Goal: Information Seeking & Learning: Learn about a topic

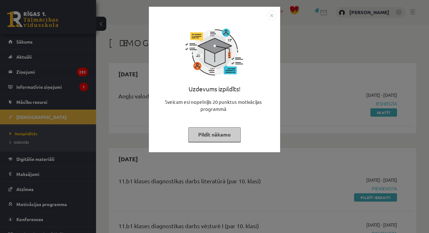
click at [229, 137] on button "Pildīt nākamo" at bounding box center [214, 134] width 53 height 15
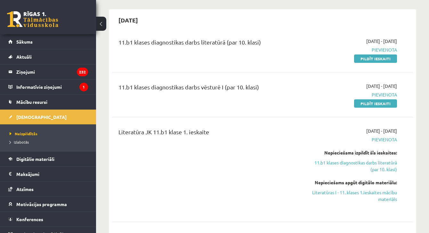
scroll to position [139, 0]
click at [63, 164] on link "Digitālie materiāli" at bounding box center [48, 159] width 80 height 15
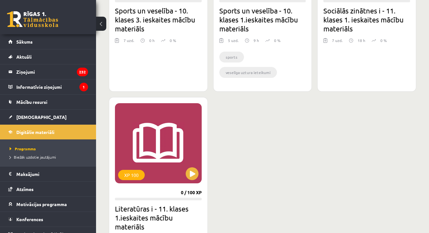
scroll to position [690, 0]
click at [31, 120] on link "[DEMOGRAPHIC_DATA]" at bounding box center [48, 117] width 80 height 15
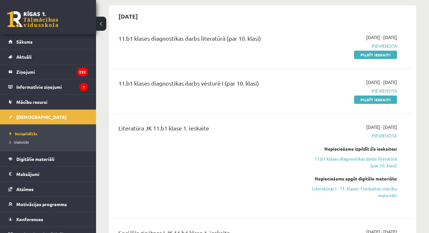
scroll to position [160, 0]
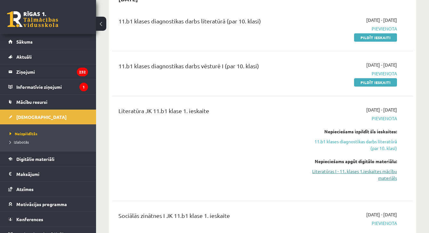
click at [382, 173] on link "Literatūras I - 11. klases 1.ieskaites mācību materiāls" at bounding box center [354, 174] width 87 height 13
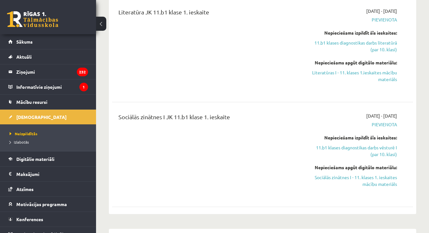
scroll to position [259, 0]
click at [368, 184] on link "Sociālās zinātnes I - 11. klases 1. ieskaites mācību materiāls" at bounding box center [354, 179] width 87 height 13
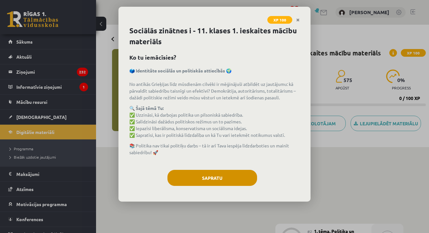
click at [252, 175] on button "Sapratu" at bounding box center [213, 178] width 90 height 16
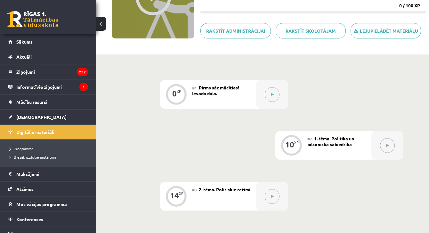
scroll to position [68, 0]
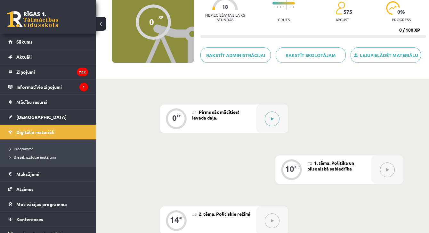
click at [269, 122] on button at bounding box center [272, 119] width 15 height 15
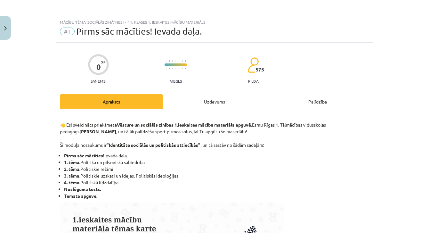
click at [229, 106] on div "Uzdevums" at bounding box center [214, 101] width 103 height 14
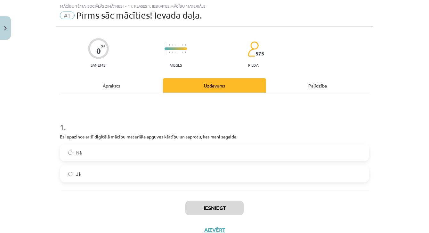
click at [130, 82] on div "Apraksts" at bounding box center [111, 85] width 103 height 14
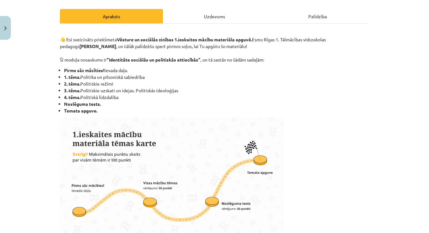
click at [215, 13] on div "Uzdevums" at bounding box center [214, 16] width 103 height 14
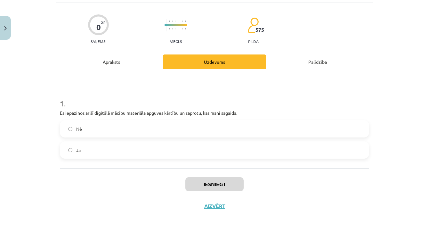
scroll to position [41, 0]
click at [153, 150] on label "Jā" at bounding box center [215, 150] width 308 height 16
click at [216, 178] on button "Iesniegt" at bounding box center [215, 184] width 58 height 14
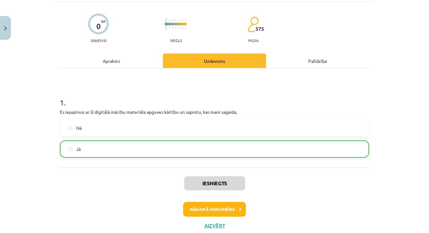
click at [233, 210] on button "Nākamā nodarbība" at bounding box center [214, 209] width 63 height 15
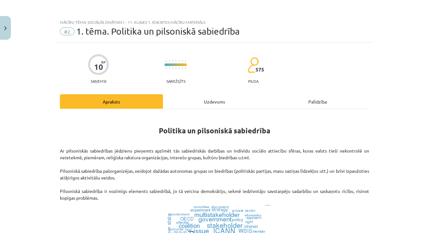
scroll to position [0, 0]
click at [215, 98] on div "Uzdevums" at bounding box center [214, 101] width 103 height 14
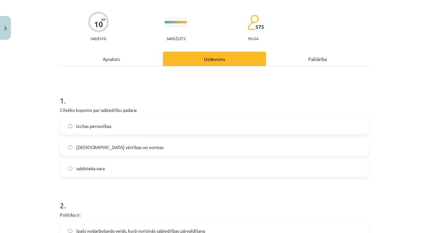
scroll to position [51, 0]
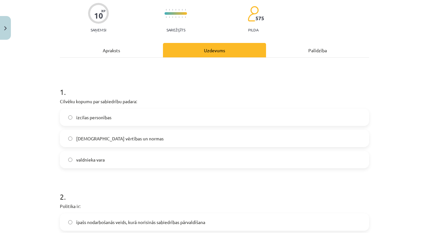
click at [166, 140] on label "kopīgās vērtības un normas" at bounding box center [215, 138] width 308 height 16
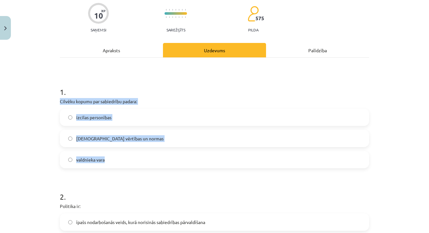
drag, startPoint x: 58, startPoint y: 100, endPoint x: 157, endPoint y: 163, distance: 117.0
copy div "Cilvēku kopumu par sabiedrību padara: izcilas personības kopīgās vērtības un no…"
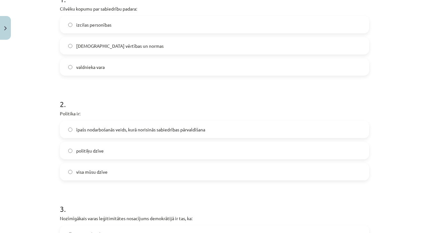
scroll to position [145, 0]
click at [144, 133] on label "īpašs nodarbošanās veids, kurā norisinās sabiedrības pārvaldīšana" at bounding box center [215, 129] width 308 height 16
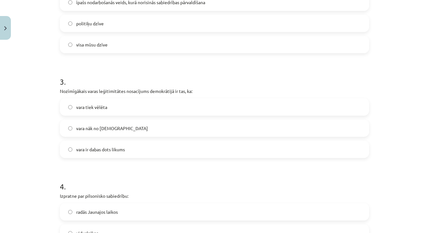
scroll to position [271, 0]
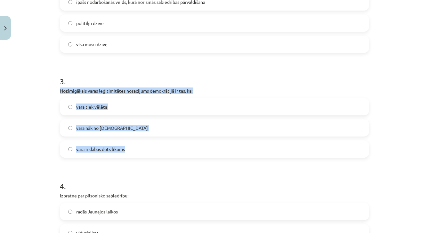
drag, startPoint x: 57, startPoint y: 89, endPoint x: 138, endPoint y: 152, distance: 102.6
click at [138, 152] on div "10 XP Saņemsi Sarežģīts 575 pilda Apraksts Uzdevums Palīdzība 1 . Cilvēku kopum…" at bounding box center [214, 98] width 317 height 654
copy div "Nozīmīgākais varas leģitimitātes nosacījums demokrātijā ir tas, ka: vara tiek v…"
click at [120, 104] on label "vara tiek vēlēta" at bounding box center [215, 107] width 308 height 16
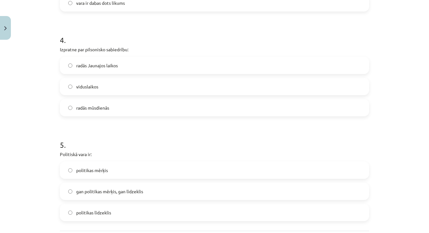
scroll to position [417, 0]
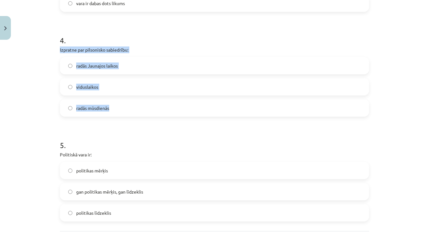
drag, startPoint x: 59, startPoint y: 51, endPoint x: 134, endPoint y: 105, distance: 92.2
copy div "Izpratne par pilsonisko sabiedrību: radās Jaunajos laikos viduslaikos radās mūs…"
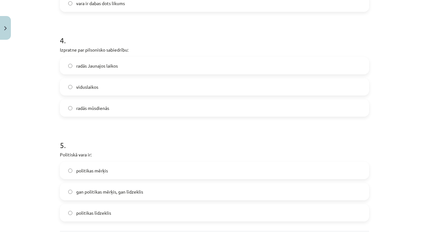
click at [113, 130] on h1 "5 ." at bounding box center [215, 139] width 310 height 20
click at [129, 70] on label "radās Jaunajos laikos" at bounding box center [215, 66] width 308 height 16
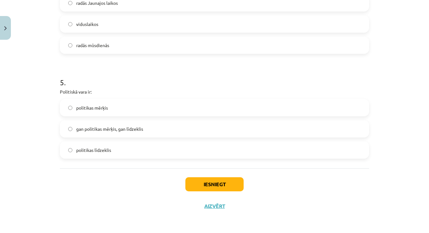
scroll to position [481, 0]
click at [128, 131] on label "gan politikas mērķis, gan līdzeklis" at bounding box center [215, 129] width 308 height 16
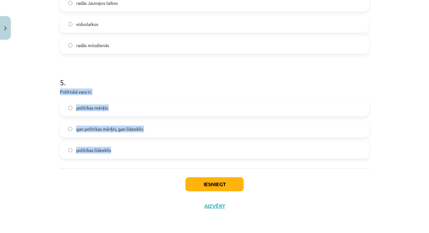
drag, startPoint x: 61, startPoint y: 88, endPoint x: 112, endPoint y: 155, distance: 84.5
click at [112, 155] on div "5 . Politiskā vara ir: politikas mērķis gan politikas mērķis, gan līdzeklis pol…" at bounding box center [215, 113] width 310 height 92
copy div "Politiskā vara ir: politikas mērķis gan politikas mērķis, gan līdzeklis politik…"
click at [229, 181] on button "Iesniegt" at bounding box center [215, 184] width 58 height 14
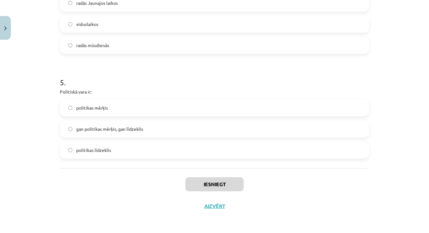
click at [233, 76] on h1 "5 ." at bounding box center [215, 77] width 310 height 20
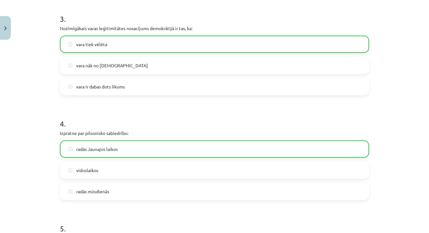
scroll to position [501, 0]
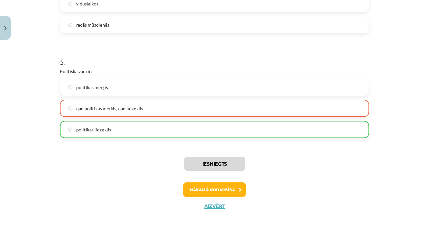
click at [235, 185] on button "Nākamā nodarbība" at bounding box center [214, 189] width 63 height 15
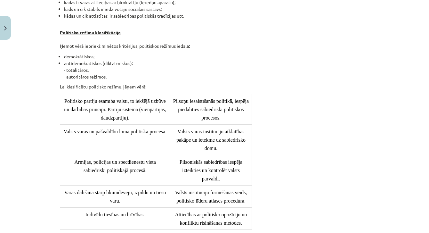
scroll to position [16, 0]
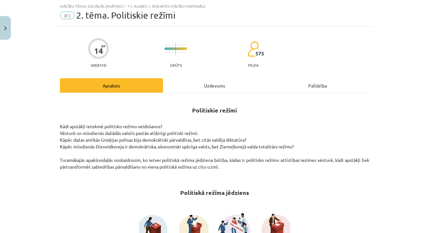
click at [218, 86] on div "Uzdevums" at bounding box center [214, 85] width 103 height 14
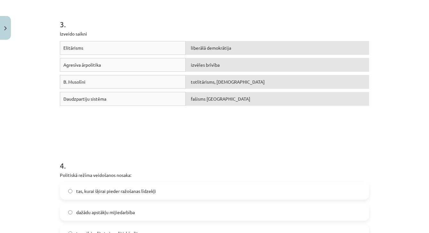
scroll to position [288, 0]
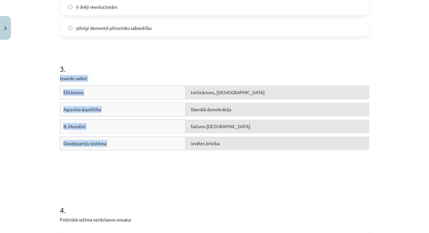
drag, startPoint x: 59, startPoint y: 76, endPoint x: 233, endPoint y: 170, distance: 198.1
click at [233, 170] on div "14 XP Saņemsi Grūts 575 pilda Apraksts Uzdevums Palīdzība 1 . Politiskais režīm…" at bounding box center [214, 154] width 317 height 799
copy div "Izveido saikni Elitārisms totlitārisms, šovinisms Agresīva ārpolitika liberālā …"
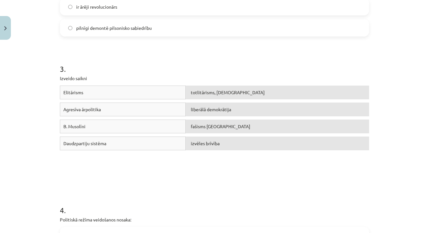
click at [164, 57] on h1 "3 ." at bounding box center [215, 63] width 310 height 20
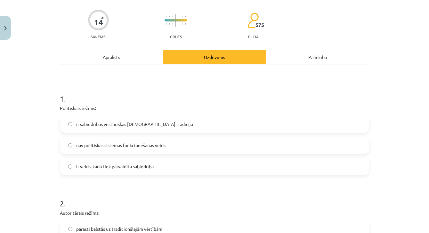
scroll to position [45, 0]
click at [180, 169] on label "ir veids, kādā tiek pārvaldīta sabiedrība" at bounding box center [215, 166] width 308 height 16
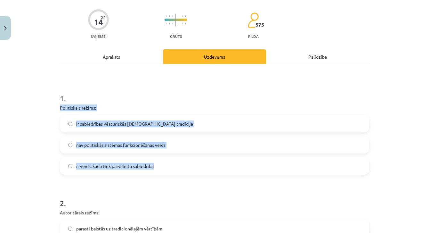
drag, startPoint x: 59, startPoint y: 107, endPoint x: 183, endPoint y: 171, distance: 139.6
copy div "Politiskais režīms: ir sabiedrības vēsturiskās kopdzīves tradīcija nav politisk…"
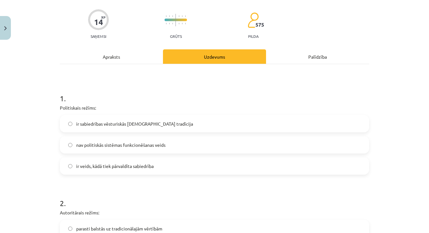
click at [164, 200] on h1 "2 ." at bounding box center [215, 197] width 310 height 20
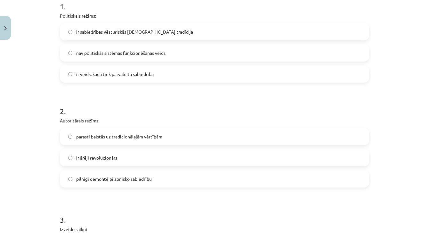
scroll to position [138, 0]
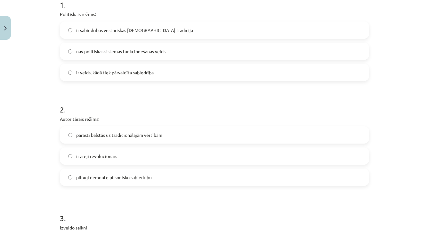
click at [156, 179] on label "pilnīgi demontē pilsonisko sabiedrību" at bounding box center [215, 177] width 308 height 16
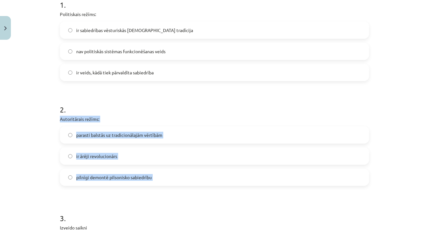
drag, startPoint x: 60, startPoint y: 117, endPoint x: 167, endPoint y: 189, distance: 128.4
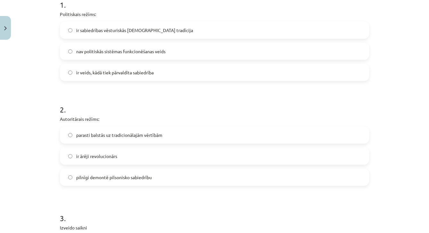
click at [164, 99] on h1 "2 ." at bounding box center [215, 104] width 310 height 20
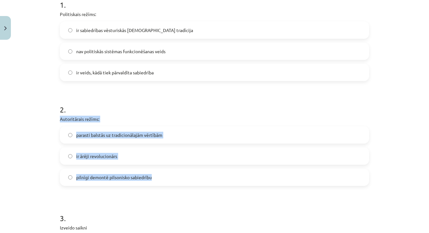
drag, startPoint x: 61, startPoint y: 118, endPoint x: 156, endPoint y: 185, distance: 117.1
click at [156, 185] on div "2 . Autoritārais režīms: parasti balstās uz tradicionālajām vērtībām ir ārēji r…" at bounding box center [215, 140] width 310 height 92
copy div "Autoritārais režīms: parasti balstās uz tradicionālajām vērtībām ir ārēji revol…"
click at [167, 136] on label "parasti balstās uz tradicionālajām vērtībām" at bounding box center [215, 135] width 308 height 16
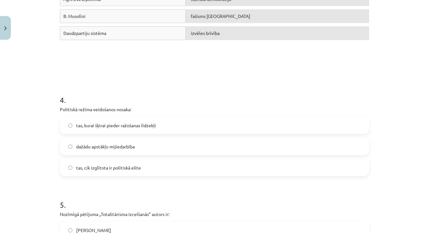
scroll to position [399, 0]
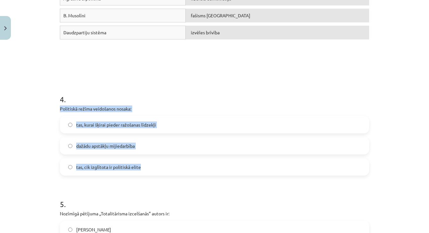
drag, startPoint x: 60, startPoint y: 107, endPoint x: 174, endPoint y: 171, distance: 131.0
click at [174, 171] on div "14 XP Saņemsi Grūts 575 pilda Apraksts Uzdevums Palīdzība 1 . Politiskais režīm…" at bounding box center [214, 43] width 317 height 799
copy div "Politiskā režīma veidošanos nosaka: tas, kurai šķirai pieder ražošanas līdzekļi…"
click at [146, 146] on label "dažādu apstākļu mijiedarbība" at bounding box center [215, 146] width 308 height 16
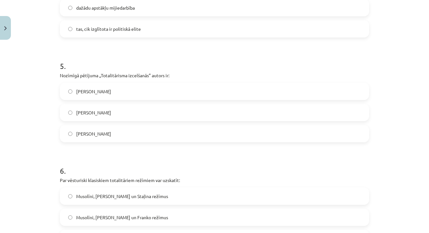
scroll to position [536, 0]
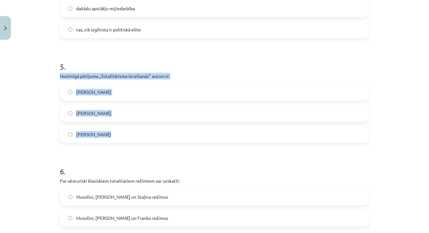
drag, startPoint x: 59, startPoint y: 72, endPoint x: 141, endPoint y: 138, distance: 105.1
copy div "Nozīmīgā pētījuma „Totalitārisma izcelšanās” autors ir: Hanna Ārendte Zbigņevs …"
click at [128, 92] on label "Hanna Ārendte" at bounding box center [215, 92] width 308 height 16
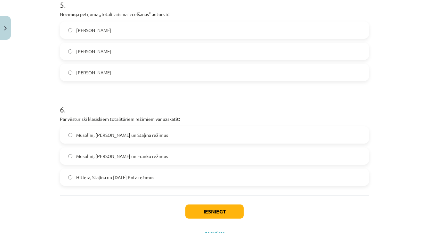
scroll to position [603, 0]
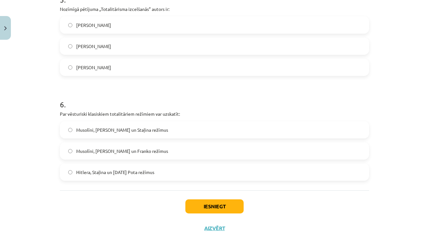
click at [178, 130] on label "Musolīni, Hitlera un Staļina režīmus" at bounding box center [215, 130] width 308 height 16
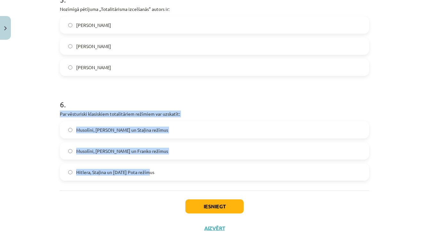
drag, startPoint x: 57, startPoint y: 111, endPoint x: 162, endPoint y: 174, distance: 122.2
copy div "Par vēsturiski klasiskiem totalitāriem režīmiem var uzskatīt: Musolīni, Hitlera…"
click at [154, 175] on label "Hitlera, Staļina un Pola Pota režīmus" at bounding box center [215, 172] width 308 height 16
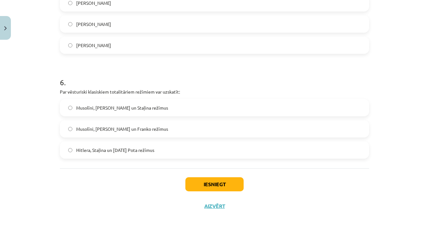
scroll to position [626, 0]
click at [217, 183] on button "Iesniegt" at bounding box center [215, 184] width 58 height 14
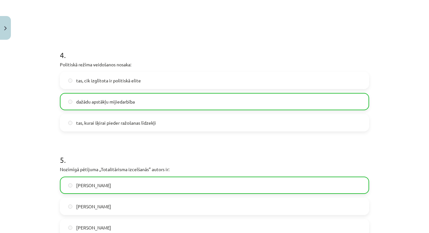
scroll to position [630, 0]
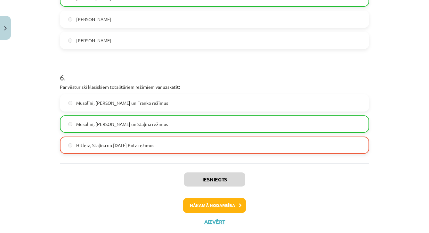
click at [228, 203] on button "Nākamā nodarbība" at bounding box center [214, 205] width 63 height 15
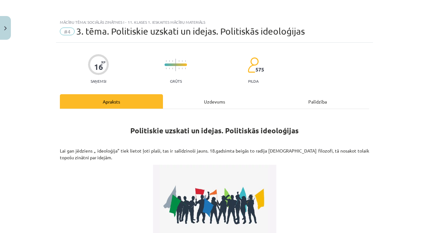
scroll to position [0, 0]
click at [211, 103] on div "Uzdevums" at bounding box center [214, 101] width 103 height 14
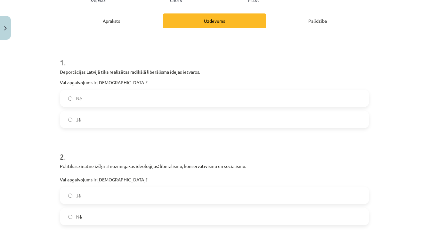
scroll to position [77, 0]
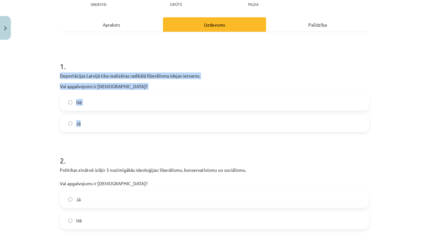
drag, startPoint x: 59, startPoint y: 73, endPoint x: 96, endPoint y: 127, distance: 65.7
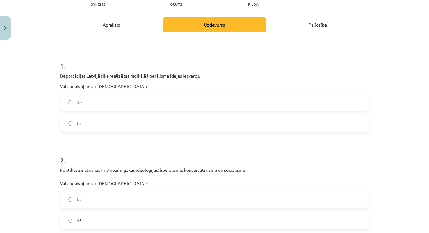
click at [108, 103] on label "Nē" at bounding box center [215, 102] width 308 height 16
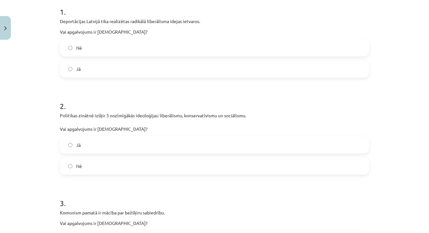
scroll to position [132, 0]
click at [94, 145] on label "Jā" at bounding box center [215, 144] width 308 height 16
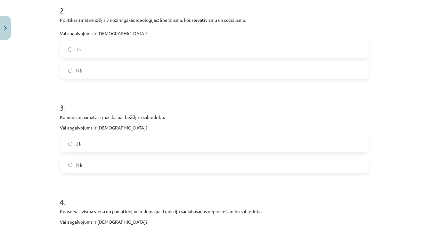
scroll to position [227, 0]
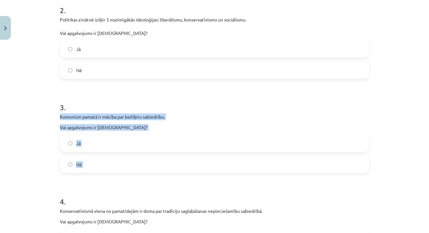
drag, startPoint x: 57, startPoint y: 116, endPoint x: 105, endPoint y: 175, distance: 76.6
click at [105, 175] on div "16 XP Saņemsi Grūts 575 pilda Apraksts Uzdevums Palīdzība 1 . Deportācijas Latv…" at bounding box center [214, 235] width 317 height 840
click at [105, 153] on div "Jā Nē" at bounding box center [215, 154] width 310 height 38
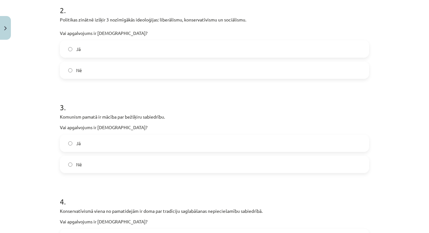
click at [106, 142] on label "Jā" at bounding box center [215, 143] width 308 height 16
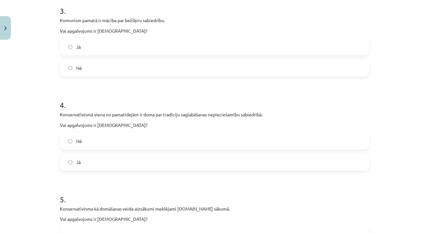
scroll to position [325, 0]
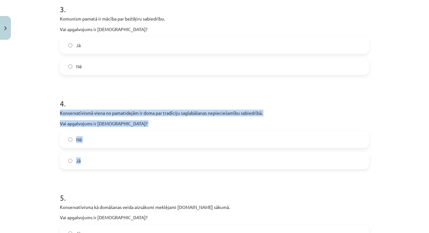
drag, startPoint x: 59, startPoint y: 112, endPoint x: 119, endPoint y: 165, distance: 79.7
click at [119, 165] on div "16 XP Saņemsi Grūts 575 pilda Apraksts Uzdevums Palīdzība 1 . Deportācijas Latv…" at bounding box center [214, 137] width 317 height 840
click at [93, 161] on label "Jā" at bounding box center [215, 161] width 308 height 16
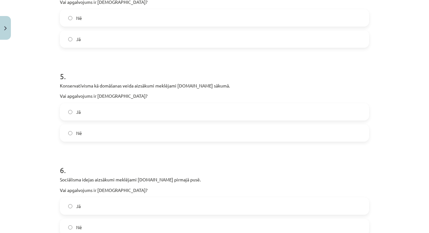
scroll to position [446, 0]
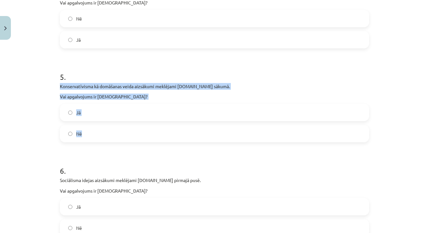
drag, startPoint x: 60, startPoint y: 88, endPoint x: 105, endPoint y: 137, distance: 67.4
click at [105, 137] on div "16 XP Saņemsi Grūts 575 pilda Apraksts Uzdevums Palīdzība 1 . Deportācijas Latv…" at bounding box center [214, 17] width 317 height 840
click at [102, 134] on label "Nē" at bounding box center [215, 134] width 308 height 16
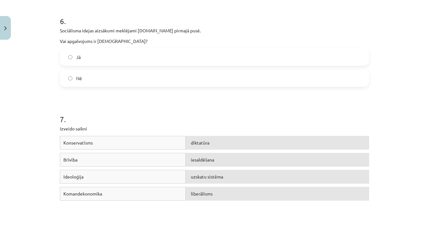
scroll to position [597, 0]
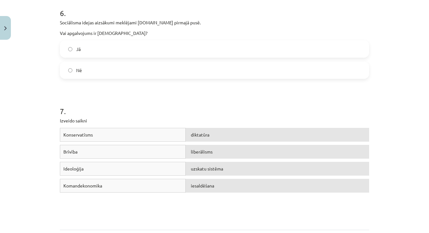
click at [207, 1] on h1 "6 ." at bounding box center [215, 7] width 310 height 20
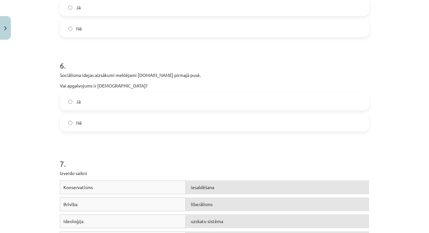
scroll to position [540, 0]
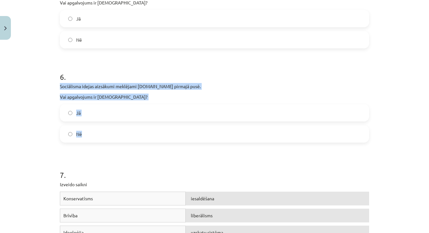
drag, startPoint x: 57, startPoint y: 86, endPoint x: 123, endPoint y: 141, distance: 86.2
click at [89, 113] on label "Jā" at bounding box center [215, 113] width 308 height 16
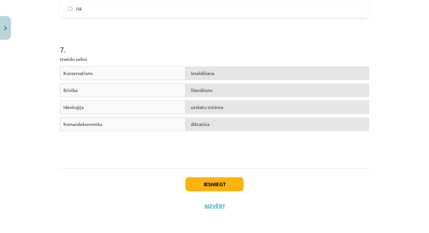
scroll to position [666, 0]
click at [226, 186] on button "Iesniegt" at bounding box center [215, 184] width 58 height 14
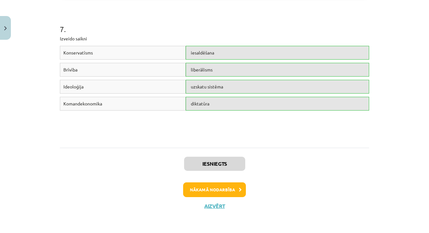
click at [219, 192] on button "Nākamā nodarbība" at bounding box center [214, 189] width 63 height 15
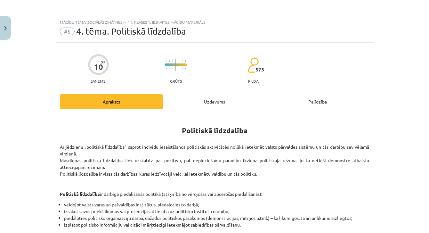
scroll to position [0, 0]
click at [220, 103] on div "Uzdevums" at bounding box center [214, 101] width 103 height 14
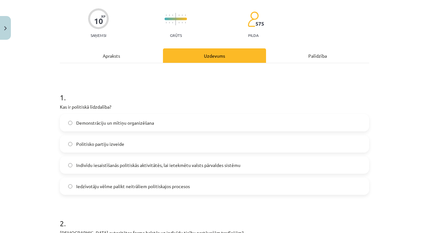
scroll to position [46, 0]
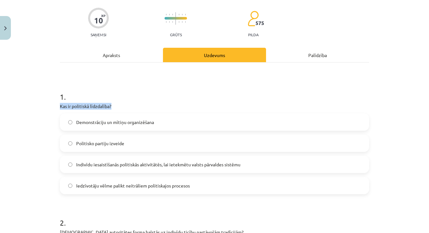
drag, startPoint x: 60, startPoint y: 107, endPoint x: 121, endPoint y: 107, distance: 61.2
drag, startPoint x: 58, startPoint y: 106, endPoint x: 127, endPoint y: 109, distance: 69.3
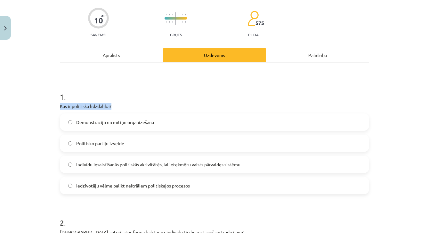
click at [143, 169] on label "Indivīdu iesaistīšanās politiskās aktivitātēs, lai ietekmētu valsts pārvaldes s…" at bounding box center [215, 164] width 308 height 16
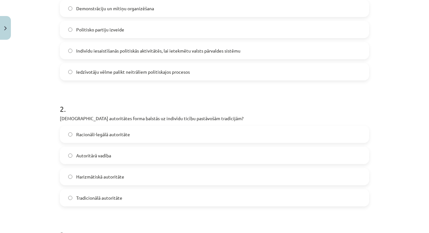
scroll to position [161, 0]
click at [102, 199] on span "Tradicionālā autoritāte" at bounding box center [99, 197] width 46 height 7
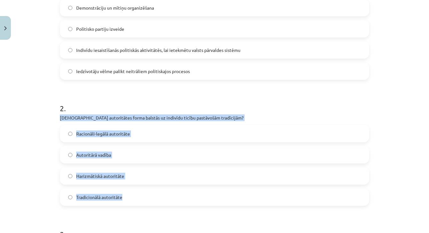
drag, startPoint x: 59, startPoint y: 114, endPoint x: 146, endPoint y: 200, distance: 122.6
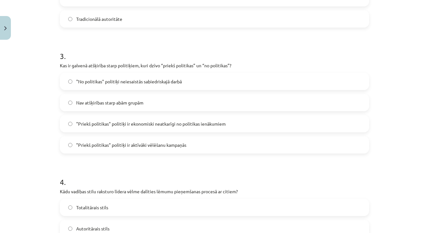
scroll to position [339, 0]
click at [115, 150] on label ""Priekš politikas" politiķi ir aktīvāki vēlēšanu kampaņās" at bounding box center [215, 145] width 308 height 16
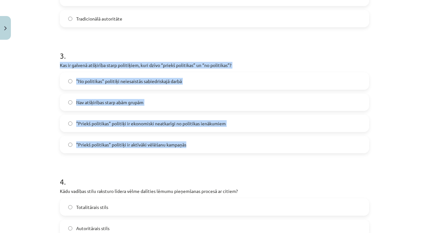
drag, startPoint x: 59, startPoint y: 63, endPoint x: 222, endPoint y: 149, distance: 184.2
click at [222, 149] on div "10 XP Saņemsi Grūts 575 pilda Apraksts Uzdevums Palīdzība 1 . Kas ir politiskā …" at bounding box center [214, 83] width 317 height 760
click at [237, 121] on label ""Priekš politikas" politiķi ir ekonomiski neatkarīgi no politikas ienākumiem" at bounding box center [215, 123] width 308 height 16
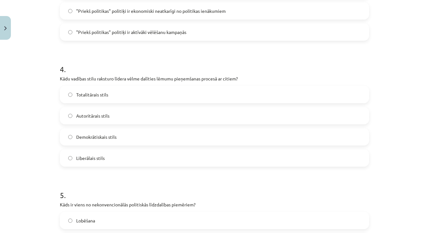
scroll to position [453, 0]
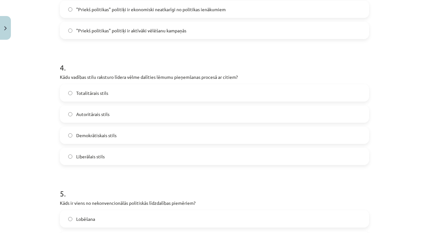
click at [127, 158] on label "Liberālais stils" at bounding box center [215, 156] width 308 height 16
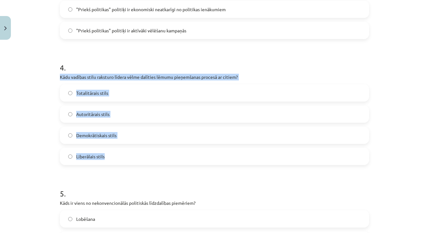
drag, startPoint x: 59, startPoint y: 77, endPoint x: 137, endPoint y: 161, distance: 114.7
click at [128, 136] on label "Demokrātiskais stils" at bounding box center [215, 135] width 308 height 16
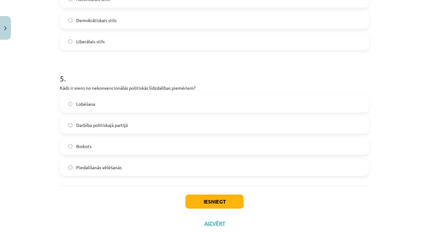
scroll to position [574, 0]
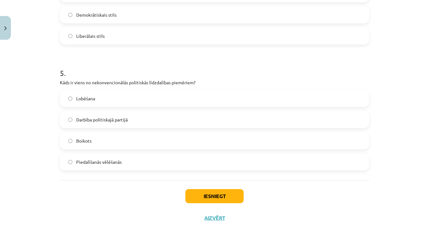
click at [128, 136] on label "Boikots" at bounding box center [215, 141] width 308 height 16
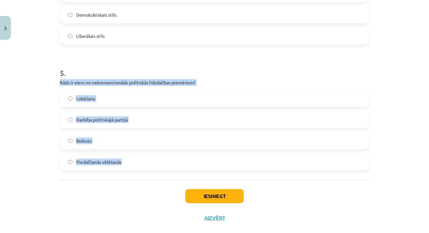
drag, startPoint x: 59, startPoint y: 81, endPoint x: 141, endPoint y: 170, distance: 120.9
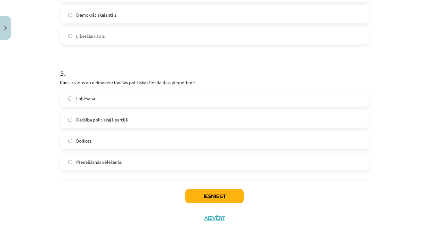
click at [143, 59] on h1 "5 ." at bounding box center [215, 67] width 310 height 20
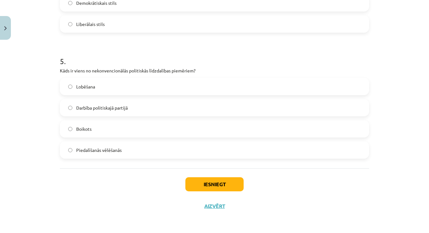
scroll to position [587, 0]
click at [232, 186] on button "Iesniegt" at bounding box center [215, 184] width 58 height 14
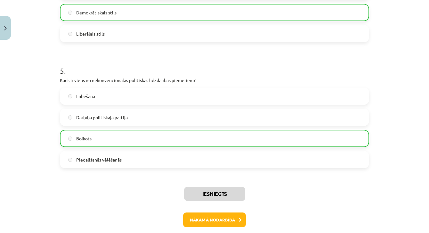
scroll to position [591, 0]
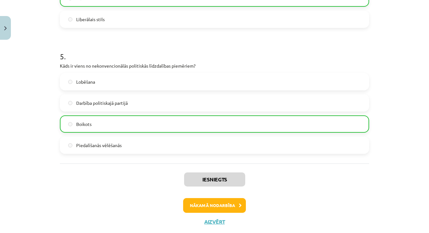
click at [233, 204] on button "Nākamā nodarbība" at bounding box center [214, 205] width 63 height 15
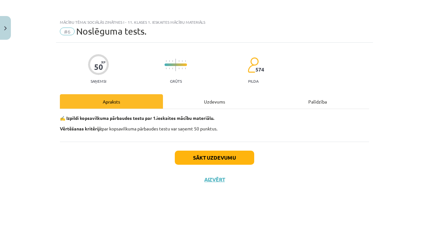
scroll to position [0, 0]
click at [226, 160] on button "Sākt uzdevumu" at bounding box center [214, 158] width 79 height 14
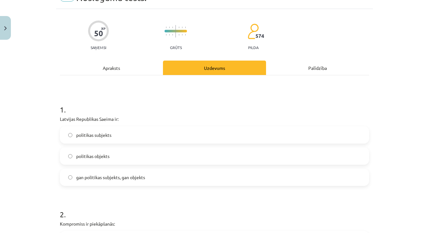
scroll to position [35, 0]
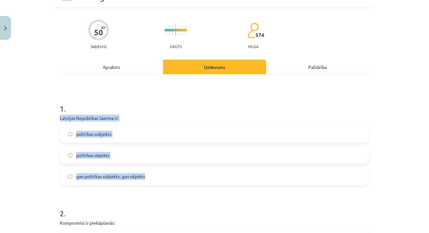
drag, startPoint x: 59, startPoint y: 118, endPoint x: 150, endPoint y: 182, distance: 110.9
click at [117, 174] on span "gan politikas subjekts, gan objekts" at bounding box center [110, 176] width 69 height 7
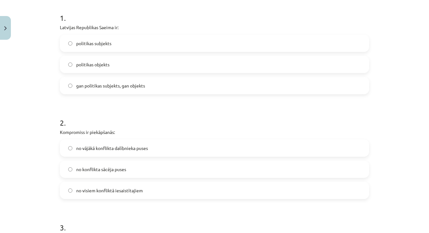
scroll to position [128, 0]
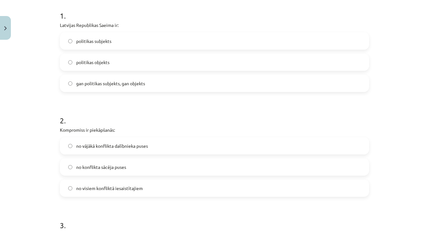
click at [123, 191] on span "no visiem konfliktā iesaistītajiem" at bounding box center [109, 188] width 67 height 7
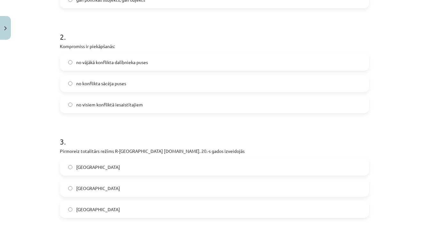
scroll to position [214, 0]
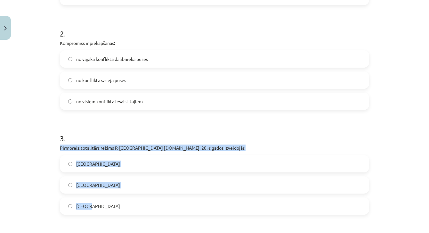
drag, startPoint x: 59, startPoint y: 146, endPoint x: 119, endPoint y: 211, distance: 88.0
click at [115, 165] on label "Itālijā" at bounding box center [215, 164] width 308 height 16
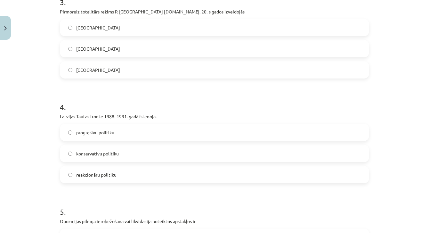
scroll to position [352, 0]
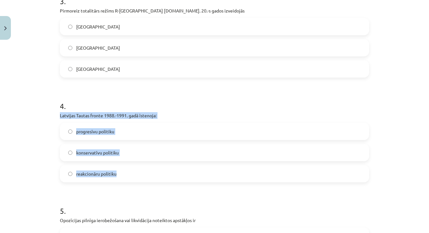
drag, startPoint x: 59, startPoint y: 115, endPoint x: 133, endPoint y: 181, distance: 99.2
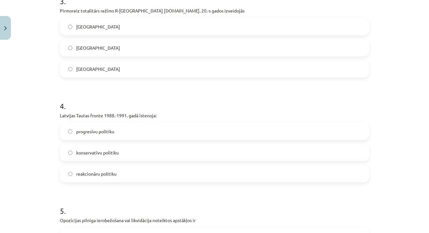
click at [124, 131] on label "progresīvu politiku" at bounding box center [215, 131] width 308 height 16
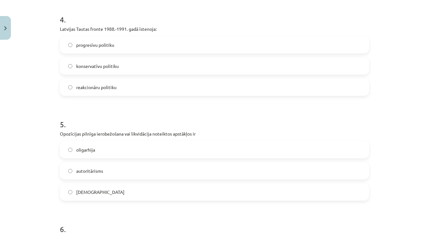
scroll to position [440, 0]
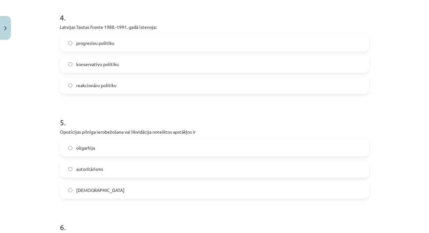
click at [121, 189] on label "totalitārisms" at bounding box center [215, 190] width 308 height 16
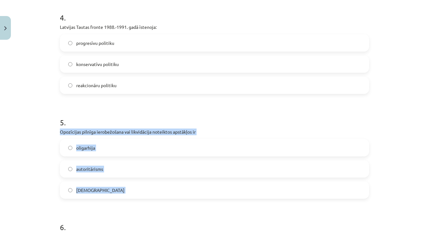
drag, startPoint x: 58, startPoint y: 130, endPoint x: 145, endPoint y: 213, distance: 119.9
click at [145, 213] on div "50 XP Saņemsi Grūts 574 pilda Apraksts Uzdevums Palīdzība 1 . Latvijas Republik…" at bounding box center [214, 192] width 317 height 1178
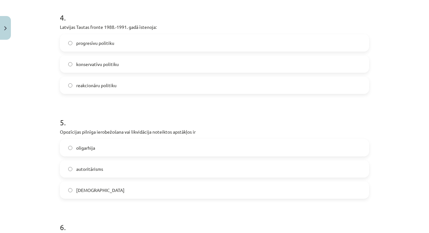
click at [39, 178] on div "Mācību tēma: Sociālās zinātnes i - 11. klases 1. ieskaites mācību materiāls #6 …" at bounding box center [214, 116] width 429 height 233
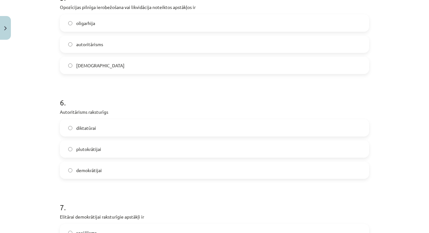
scroll to position [569, 0]
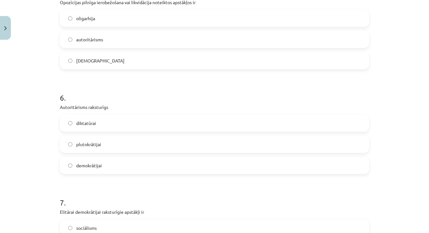
click at [118, 123] on label "diktatūrai" at bounding box center [215, 123] width 308 height 16
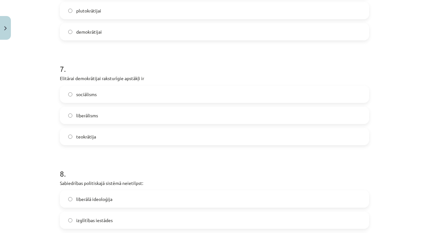
scroll to position [701, 0]
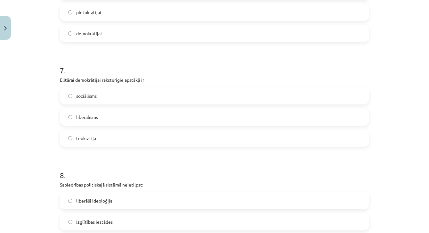
click at [110, 118] on label "liberālisms" at bounding box center [215, 117] width 308 height 16
drag, startPoint x: 58, startPoint y: 76, endPoint x: 110, endPoint y: 129, distance: 73.6
click at [52, 87] on div "Mācību tēma: Sociālās zinātnes i - 11. klases 1. ieskaites mācību materiāls #6 …" at bounding box center [214, 116] width 429 height 233
click at [62, 76] on div "7 . Elitārai demokrātijai raksturīgie apstākļi ir sociālisms liberālisms teokrā…" at bounding box center [215, 101] width 310 height 92
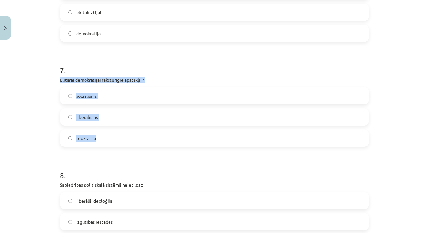
drag, startPoint x: 59, startPoint y: 77, endPoint x: 116, endPoint y: 142, distance: 86.3
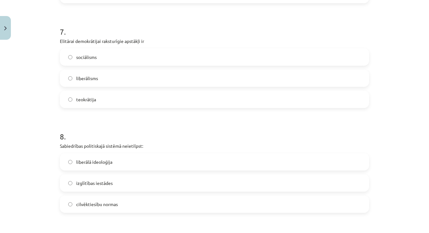
scroll to position [761, 0]
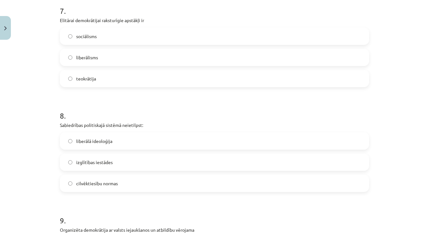
click at [119, 161] on label "izglītības iestādes" at bounding box center [215, 162] width 308 height 16
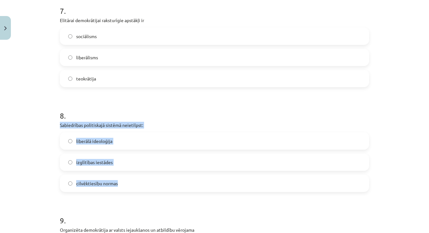
drag, startPoint x: 60, startPoint y: 123, endPoint x: 135, endPoint y: 189, distance: 99.4
click at [135, 189] on div "8 . Sabiedrības politiskajā sistēmā neietilpst: liberālā ideoloģija izglītības …" at bounding box center [215, 146] width 310 height 92
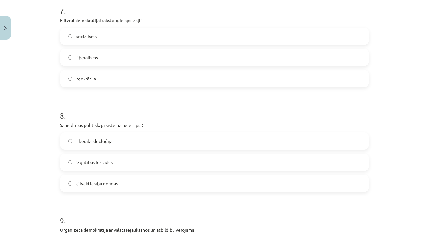
click at [115, 112] on h1 "8 ." at bounding box center [215, 110] width 310 height 20
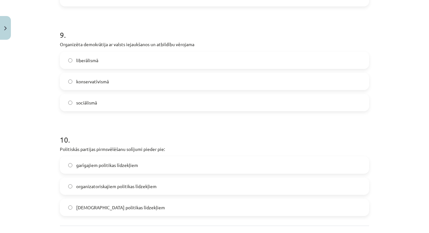
scroll to position [954, 0]
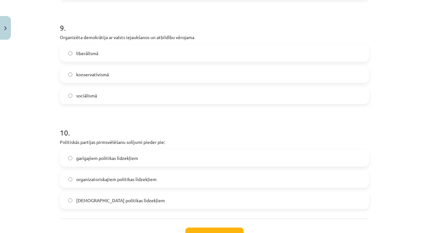
click at [98, 78] on label "konservatīvismā" at bounding box center [215, 74] width 308 height 16
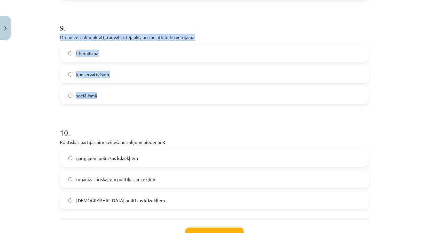
drag, startPoint x: 61, startPoint y: 37, endPoint x: 117, endPoint y: 98, distance: 82.8
click at [117, 98] on div "9 . Organizēta demokrātija ar valsts iejaukšanos un atbildību vērojama liberāli…" at bounding box center [215, 58] width 310 height 92
click at [118, 98] on label "sociālismā" at bounding box center [215, 95] width 308 height 16
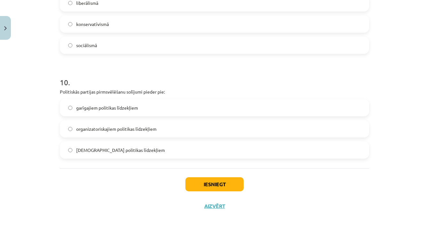
scroll to position [1005, 0]
click at [145, 148] on label "lietiskajiem politikas līdzekļiem" at bounding box center [215, 150] width 308 height 16
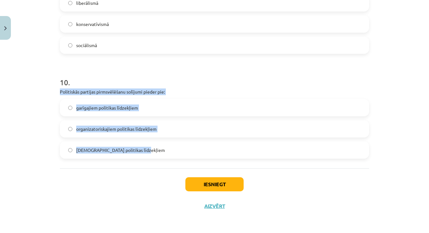
drag, startPoint x: 59, startPoint y: 89, endPoint x: 168, endPoint y: 164, distance: 132.7
click at [147, 110] on label "garīgajiem politikas līdzekļiem" at bounding box center [215, 108] width 308 height 16
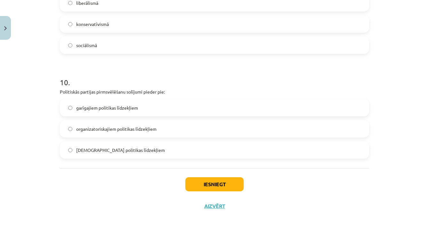
click at [216, 180] on button "Iesniegt" at bounding box center [215, 184] width 58 height 14
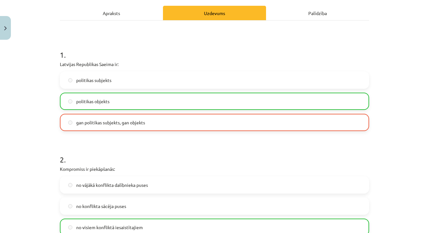
scroll to position [22, 0]
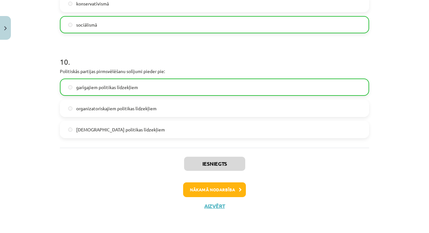
click at [226, 194] on button "Nākamā nodarbība" at bounding box center [214, 189] width 63 height 15
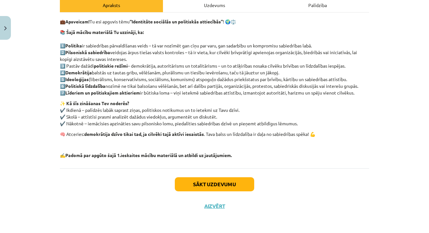
scroll to position [97, 0]
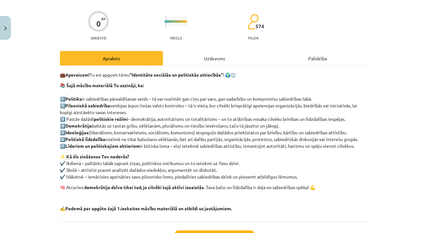
click at [223, 56] on div "Uzdevums" at bounding box center [214, 58] width 103 height 14
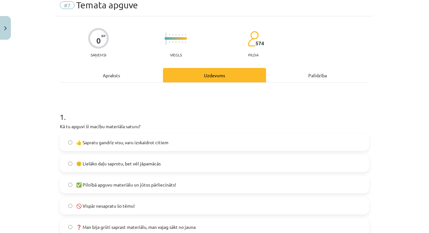
scroll to position [27, 0]
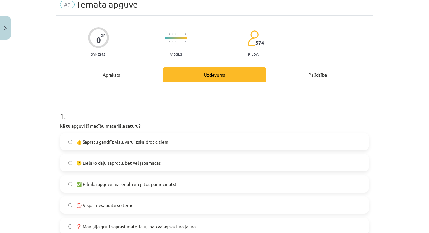
click at [134, 141] on span "👍 Sapratu gandrīz visu, varu izskaidrot citiem" at bounding box center [122, 141] width 92 height 7
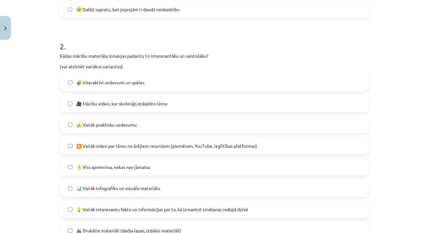
scroll to position [268, 0]
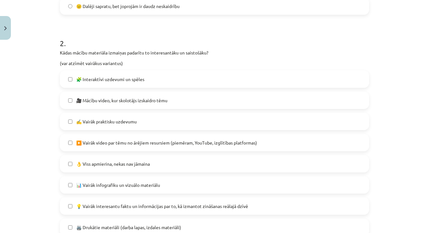
click at [139, 182] on span "📊 Vairāk infografiku un vizuālo materiālu" at bounding box center [118, 185] width 84 height 7
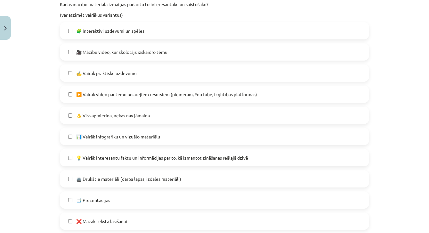
scroll to position [317, 0]
click at [144, 154] on span "💡 Vairāk interesantu faktu un informācijas par to, kā izmantot zināšanas reālaj…" at bounding box center [162, 157] width 172 height 7
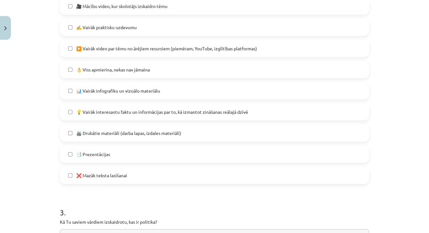
scroll to position [364, 0]
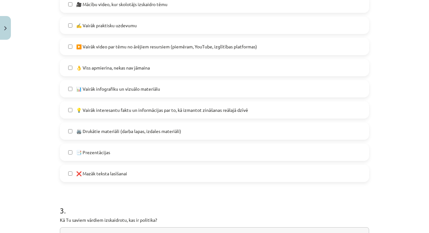
click at [136, 168] on label "❌ Mazāk teksta lasīšanai" at bounding box center [215, 173] width 308 height 16
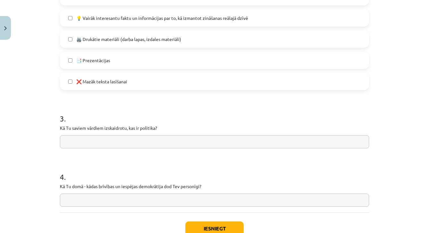
scroll to position [457, 0]
click at [141, 133] on div "3 . Kā Tu saviem vārdiem izskaidrotu, kas ir politika?" at bounding box center [215, 125] width 310 height 46
click at [141, 135] on input "text" at bounding box center [215, 141] width 310 height 13
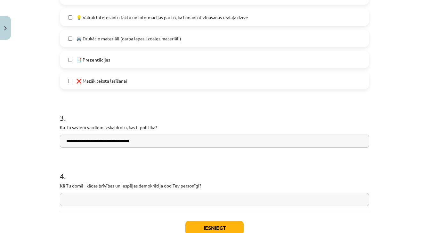
type input "**********"
click at [141, 204] on input "text" at bounding box center [215, 199] width 310 height 13
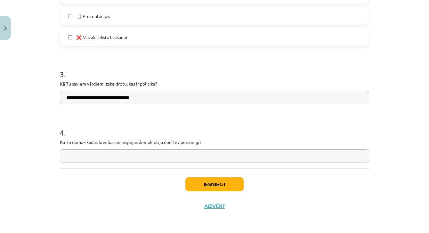
scroll to position [501, 0]
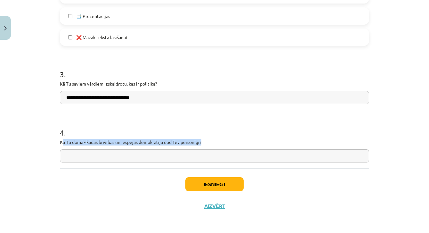
drag, startPoint x: 62, startPoint y: 141, endPoint x: 216, endPoint y: 140, distance: 153.8
click at [216, 140] on p "Kā Tu domā - kādas brīvības un iespējas demokrātija dod Tev personīgi?" at bounding box center [215, 142] width 310 height 7
drag, startPoint x: 58, startPoint y: 139, endPoint x: 221, endPoint y: 141, distance: 163.4
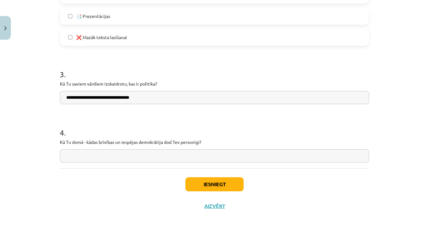
click at [110, 157] on input "text" at bounding box center [215, 155] width 310 height 13
type input "**********"
click at [220, 185] on button "Iesniegt" at bounding box center [215, 184] width 58 height 14
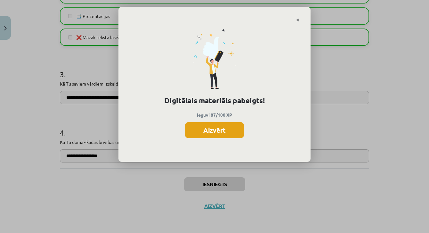
click at [234, 123] on button "Aizvērt" at bounding box center [214, 130] width 59 height 16
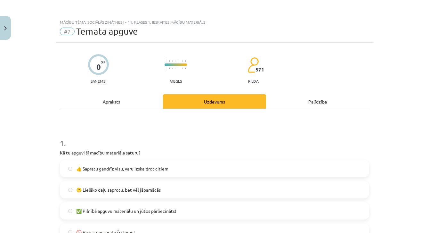
scroll to position [0, 0]
click at [6, 34] on button "Close" at bounding box center [5, 28] width 11 height 24
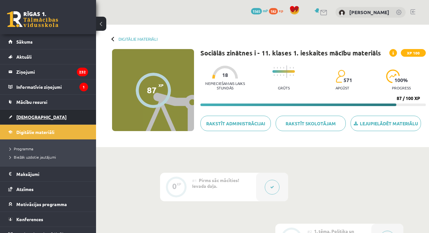
click at [32, 120] on link "[DEMOGRAPHIC_DATA]" at bounding box center [48, 117] width 80 height 15
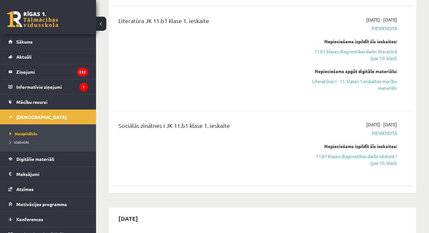
scroll to position [252, 0]
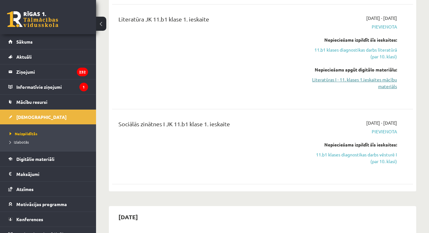
click at [366, 79] on link "Literatūras I - 11. klases 1.ieskaites mācību materiāls" at bounding box center [354, 82] width 87 height 13
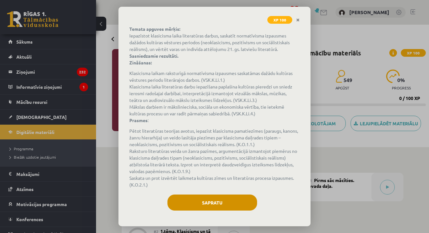
scroll to position [42, 0]
click at [194, 201] on button "Sapratu" at bounding box center [213, 203] width 90 height 16
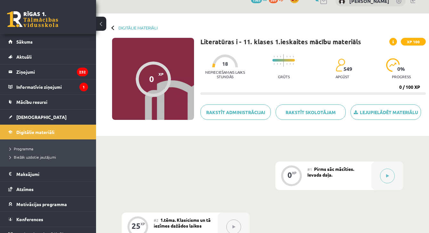
scroll to position [12, 0]
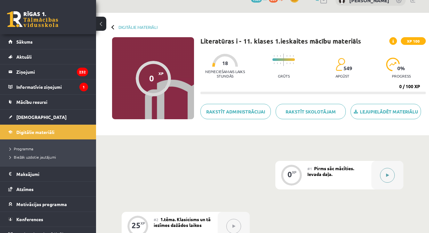
click at [385, 176] on button at bounding box center [387, 175] width 15 height 15
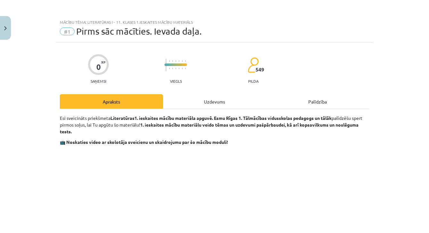
click at [223, 101] on div "Uzdevums" at bounding box center [214, 101] width 103 height 14
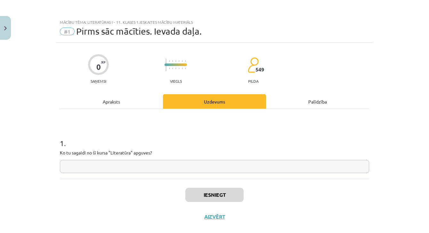
scroll to position [12, 0]
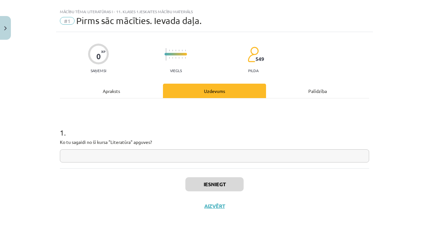
click at [137, 87] on div "Apraksts" at bounding box center [111, 91] width 103 height 14
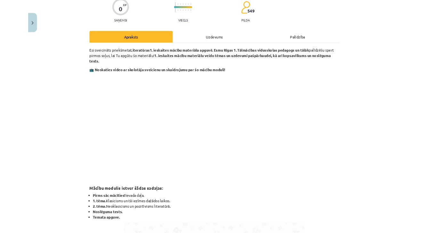
scroll to position [12, 0]
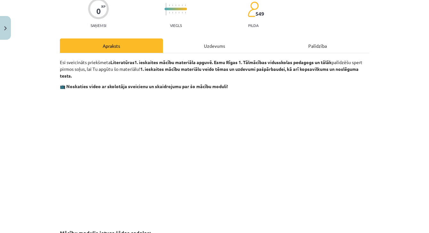
click at [198, 42] on div "Uzdevums" at bounding box center [214, 45] width 103 height 14
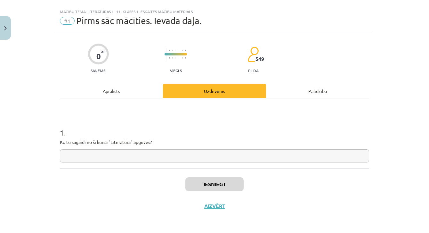
scroll to position [12, 0]
click at [136, 151] on input "text" at bounding box center [215, 155] width 310 height 13
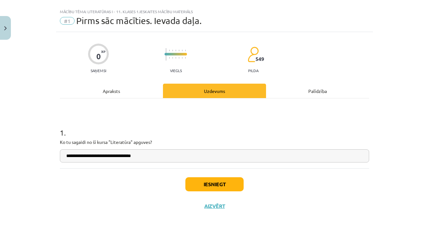
click at [75, 155] on input "**********" at bounding box center [215, 155] width 310 height 13
click at [65, 155] on input "**********" at bounding box center [215, 155] width 310 height 13
click at [150, 153] on input "**********" at bounding box center [215, 155] width 310 height 13
click at [78, 156] on input "**********" at bounding box center [215, 155] width 310 height 13
click at [162, 155] on input "**********" at bounding box center [215, 155] width 310 height 13
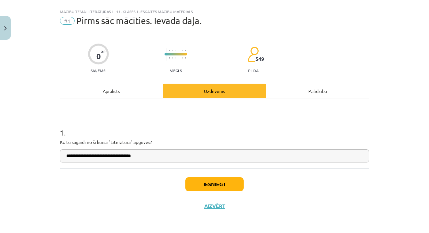
type input "**********"
click at [201, 184] on button "Iesniegt" at bounding box center [215, 184] width 58 height 14
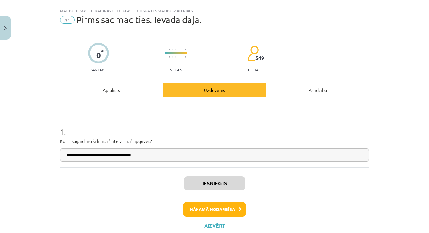
click at [215, 210] on button "Nākamā nodarbība" at bounding box center [214, 209] width 63 height 15
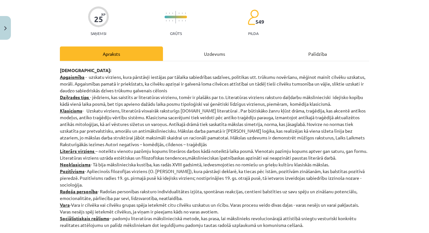
scroll to position [47, 0]
click at [198, 51] on div "Uzdevums" at bounding box center [214, 54] width 103 height 14
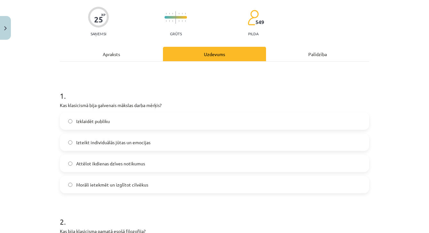
scroll to position [16, 0]
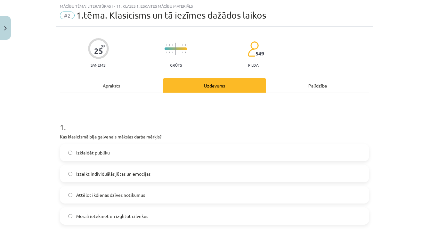
click at [125, 84] on div "Apraksts" at bounding box center [111, 85] width 103 height 14
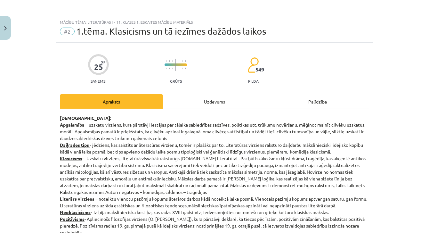
scroll to position [0, 0]
click at [197, 97] on div "Uzdevums" at bounding box center [214, 101] width 103 height 14
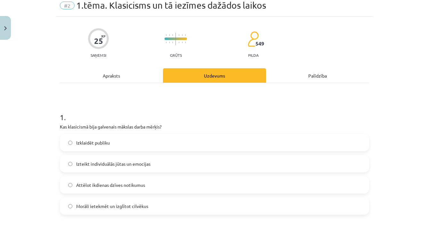
scroll to position [26, 0]
click at [123, 210] on label "Morāli ietekmēt un izglītot cilvēkus" at bounding box center [215, 206] width 308 height 16
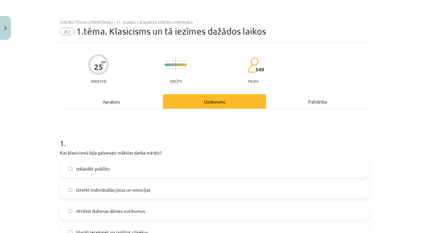
scroll to position [0, 0]
click at [126, 99] on div "Apraksts" at bounding box center [111, 101] width 103 height 14
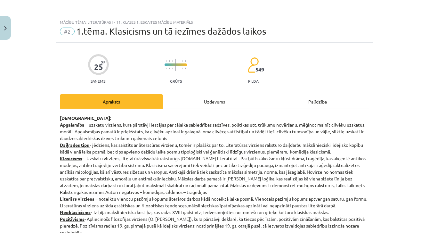
click at [209, 108] on div "Uzdevums" at bounding box center [214, 101] width 103 height 14
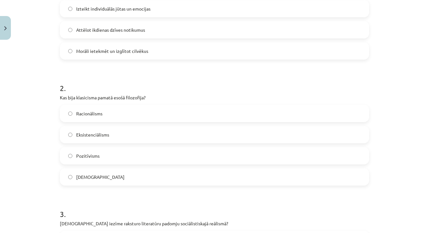
scroll to position [181, 0]
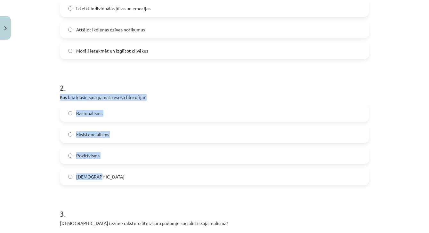
drag, startPoint x: 60, startPoint y: 96, endPoint x: 115, endPoint y: 184, distance: 103.4
click at [115, 184] on div "2 . Kas bija klasicisma pamatā esošā filozofija? Racionālisms Eksistenciālisms …" at bounding box center [215, 128] width 310 height 113
copy div "Kas bija klasicisma pamatā esošā filozofija? Racionālisms Eksistenciālisms Pozi…"
click at [103, 114] on label "Racionālisms" at bounding box center [215, 113] width 308 height 16
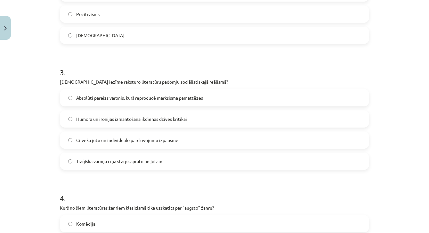
scroll to position [324, 0]
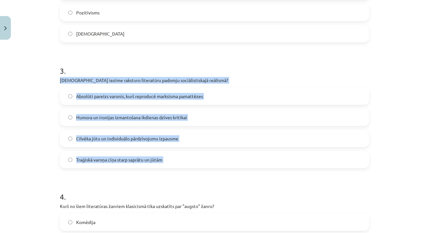
drag, startPoint x: 59, startPoint y: 78, endPoint x: 177, endPoint y: 171, distance: 150.5
click at [177, 171] on div "25 XP Saņemsi Grūts 549 pilda Apraksts Uzdevums Palīdzība 1 . Kas klasicismā bi…" at bounding box center [214, 98] width 317 height 760
copy div "[DEMOGRAPHIC_DATA] iezīme raksturo literatūru padomju sociālistiskajā reālismā?…"
click at [218, 97] on label "Absolūti pareizs varonis, kurš reproducē marksisma pamattēzes" at bounding box center [215, 96] width 308 height 16
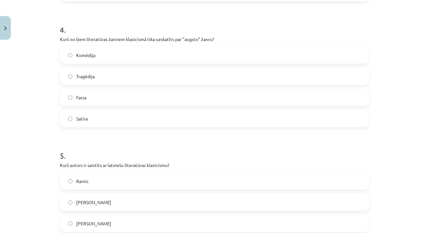
scroll to position [472, 0]
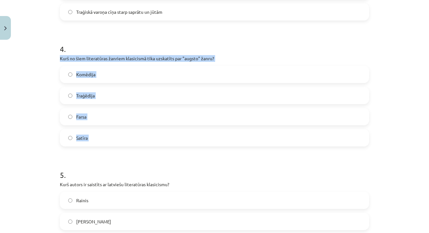
drag, startPoint x: 60, startPoint y: 58, endPoint x: 99, endPoint y: 147, distance: 98.0
copy div "Kurš no šiem literatūras žanriem klasicismā tika uzskatīts par "augsto" žanru? …"
click at [104, 96] on label "Traģēdija" at bounding box center [215, 95] width 308 height 16
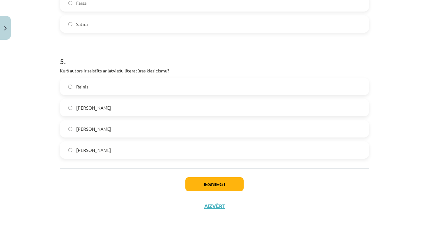
scroll to position [587, 0]
drag, startPoint x: 58, startPoint y: 70, endPoint x: 122, endPoint y: 146, distance: 99.0
copy div "Kurš autors ir saistīts ar latviešu literatūras klasicismu? Rainis [PERSON_NAME…"
click at [121, 129] on label "[PERSON_NAME]" at bounding box center [215, 129] width 308 height 16
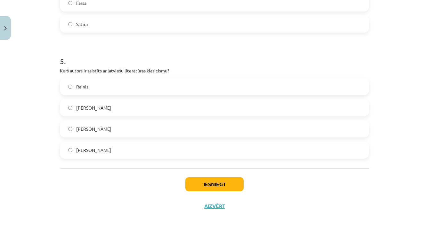
click at [218, 179] on button "Iesniegt" at bounding box center [215, 184] width 58 height 14
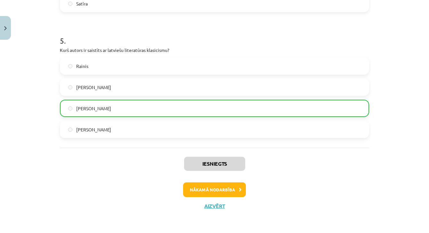
click at [223, 183] on button "Nākamā nodarbība" at bounding box center [214, 189] width 63 height 15
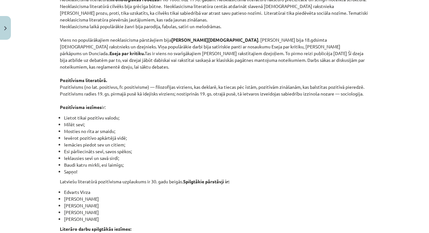
scroll to position [16, 0]
